Goal: Task Accomplishment & Management: Complete application form

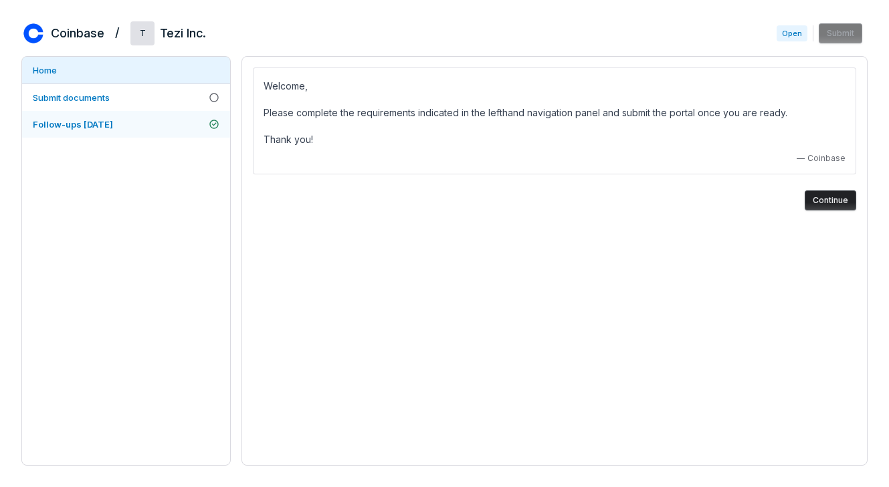
click at [96, 125] on span "Follow-ups [DATE]" at bounding box center [73, 124] width 80 height 11
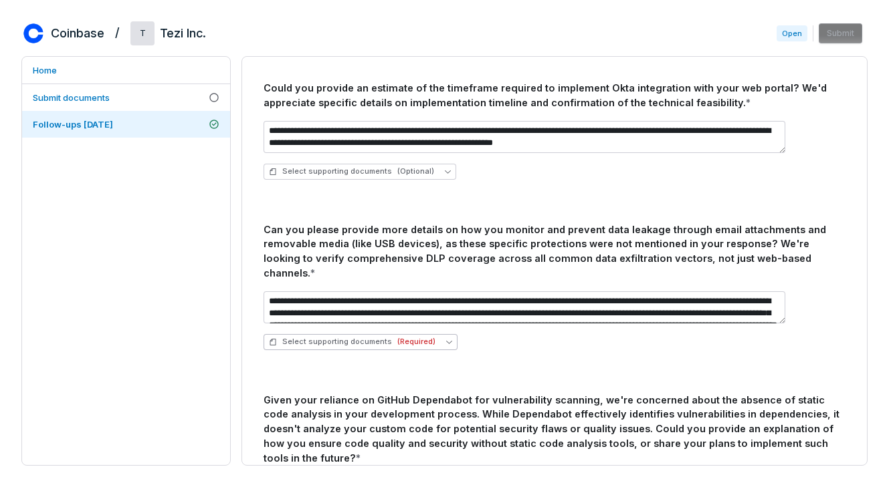
click at [356, 337] on span "Select supporting documents (Required)" at bounding box center [352, 342] width 166 height 10
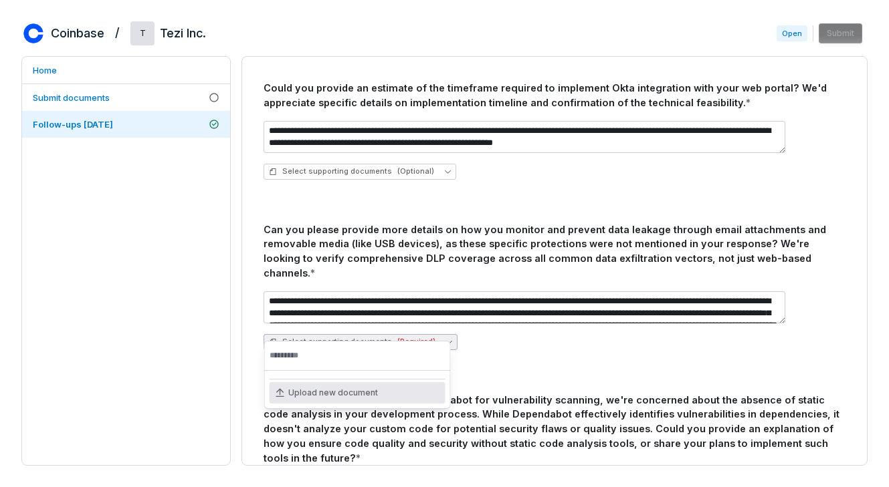
click at [350, 392] on span "Upload new document" at bounding box center [333, 393] width 90 height 11
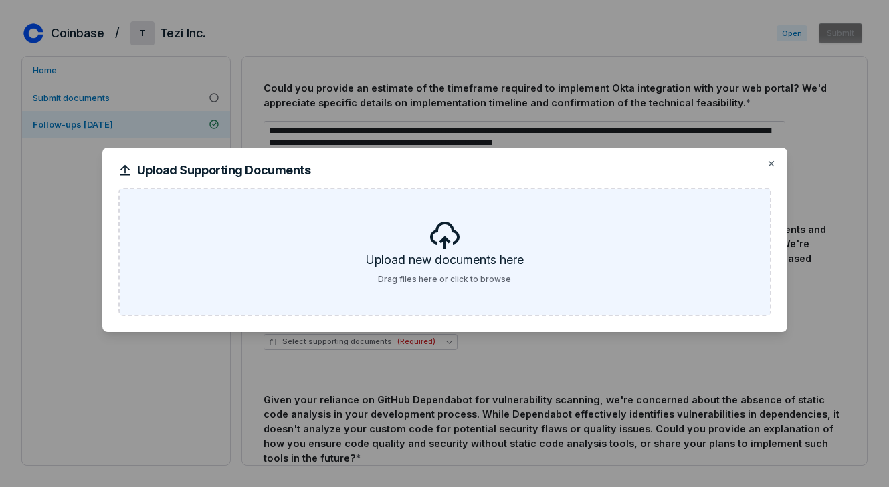
click at [424, 254] on h5 "Upload new documents here" at bounding box center [445, 262] width 158 height 23
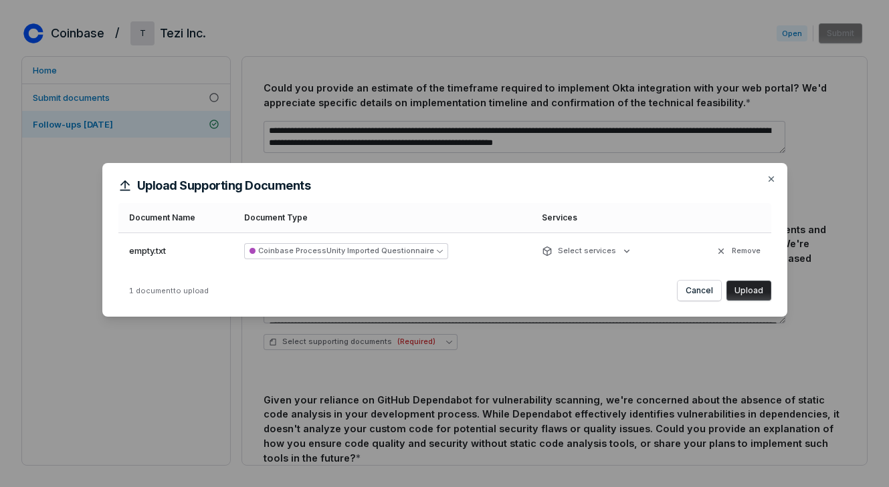
click at [758, 286] on button "Upload" at bounding box center [748, 291] width 45 height 20
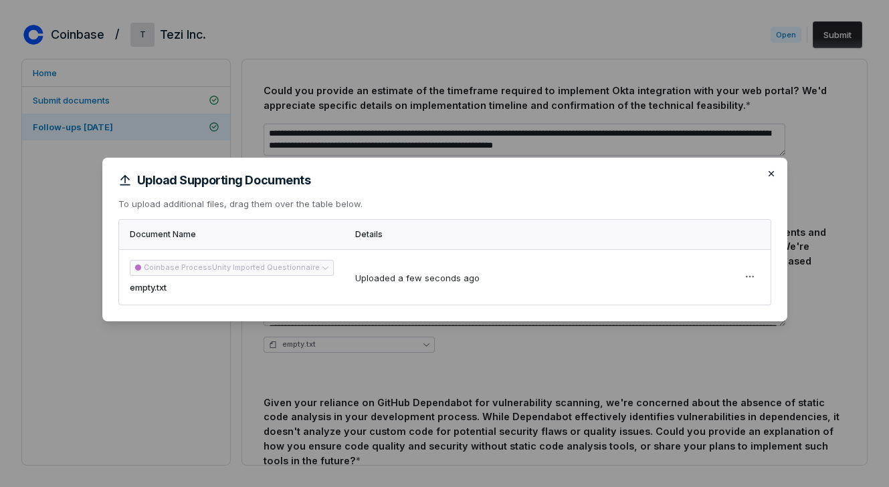
click at [769, 172] on icon "button" at bounding box center [770, 173] width 5 height 5
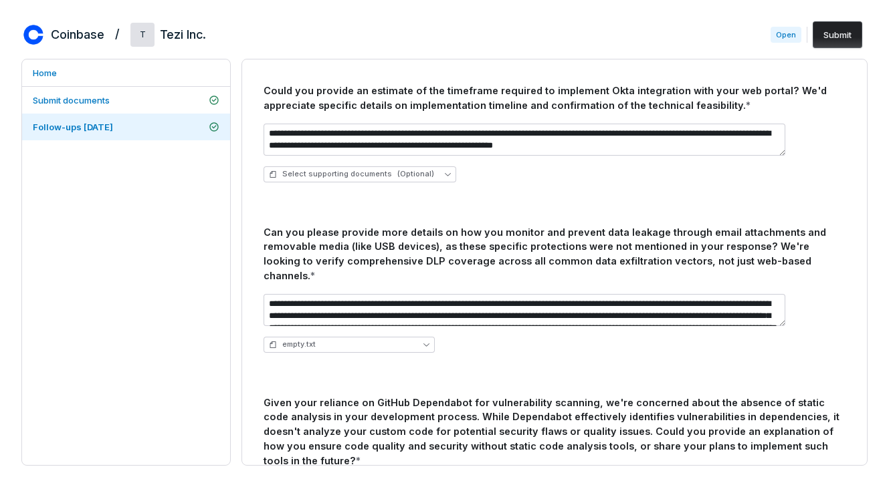
scroll to position [261, 0]
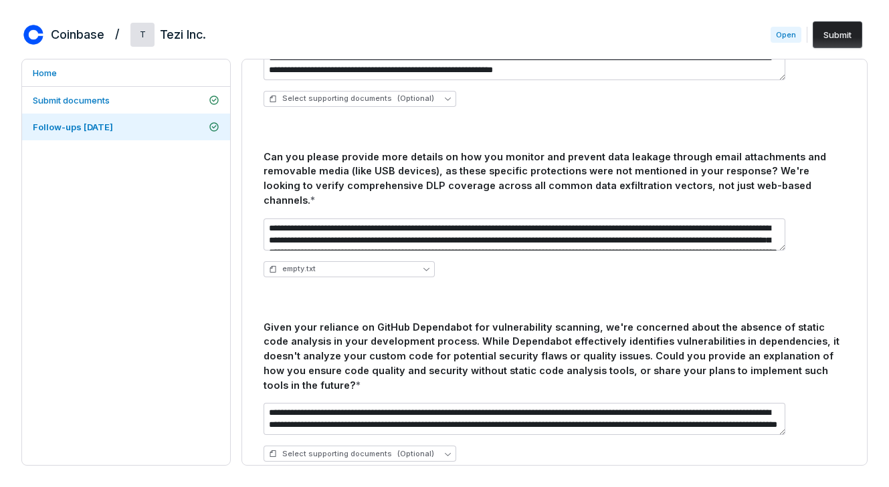
click at [840, 34] on button "Submit" at bounding box center [836, 34] width 49 height 27
